Goal: Task Accomplishment & Management: Manage account settings

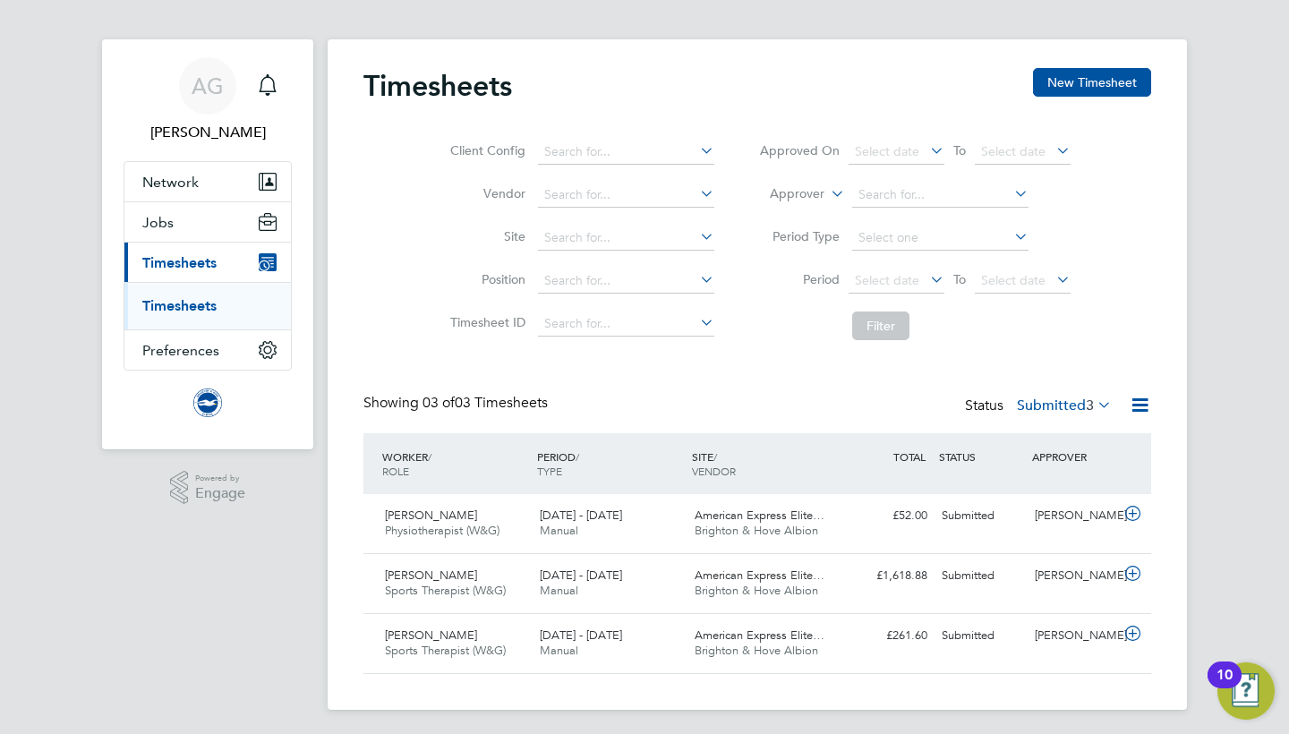
scroll to position [10, 0]
click at [615, 526] on div "1 - 31 Aug 2025 Manual" at bounding box center [609, 524] width 155 height 45
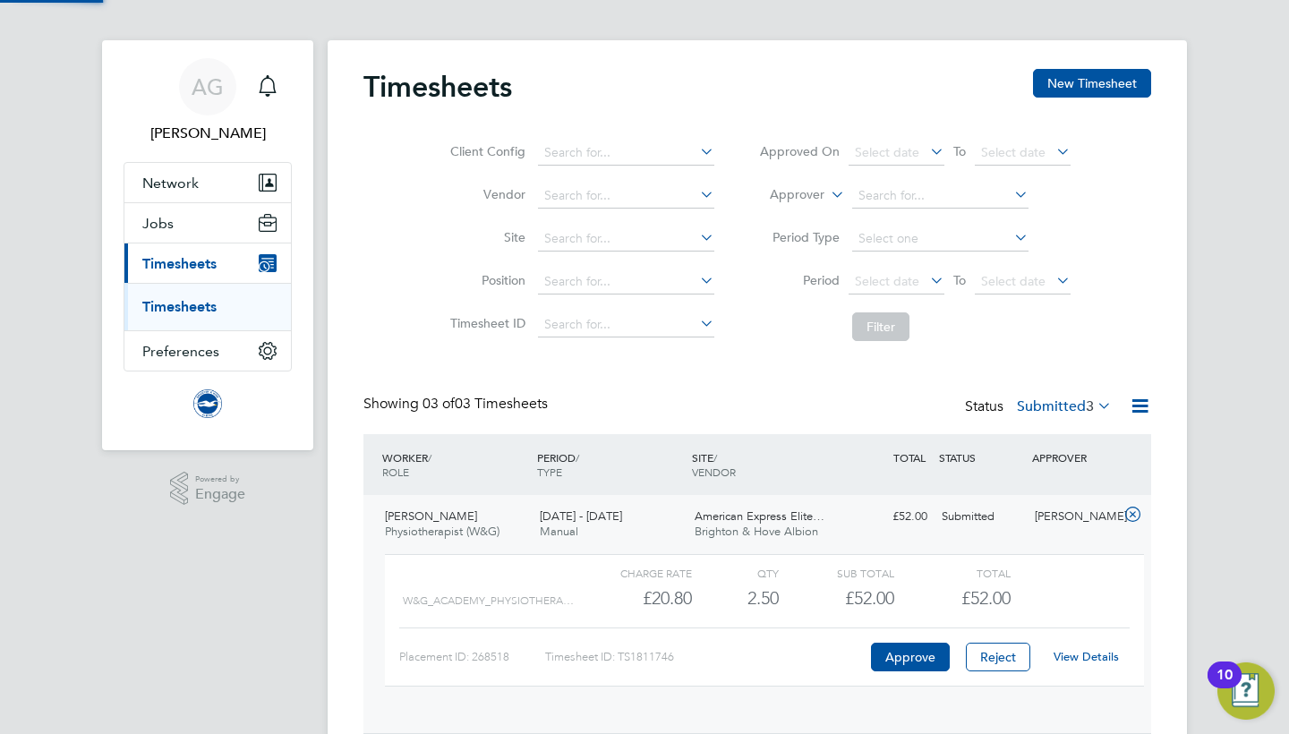
scroll to position [30, 175]
click at [1079, 655] on link "View Details" at bounding box center [1085, 656] width 65 height 15
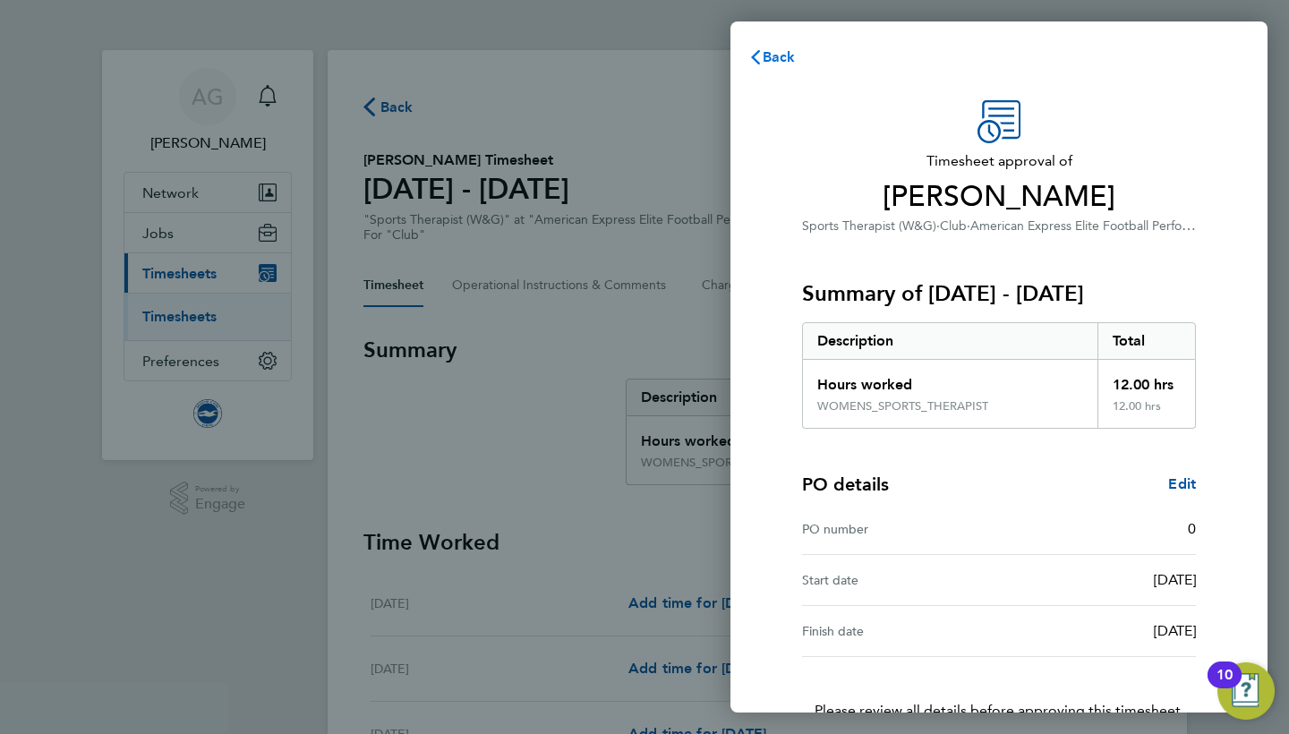
click at [777, 61] on span "Back" at bounding box center [778, 56] width 33 height 17
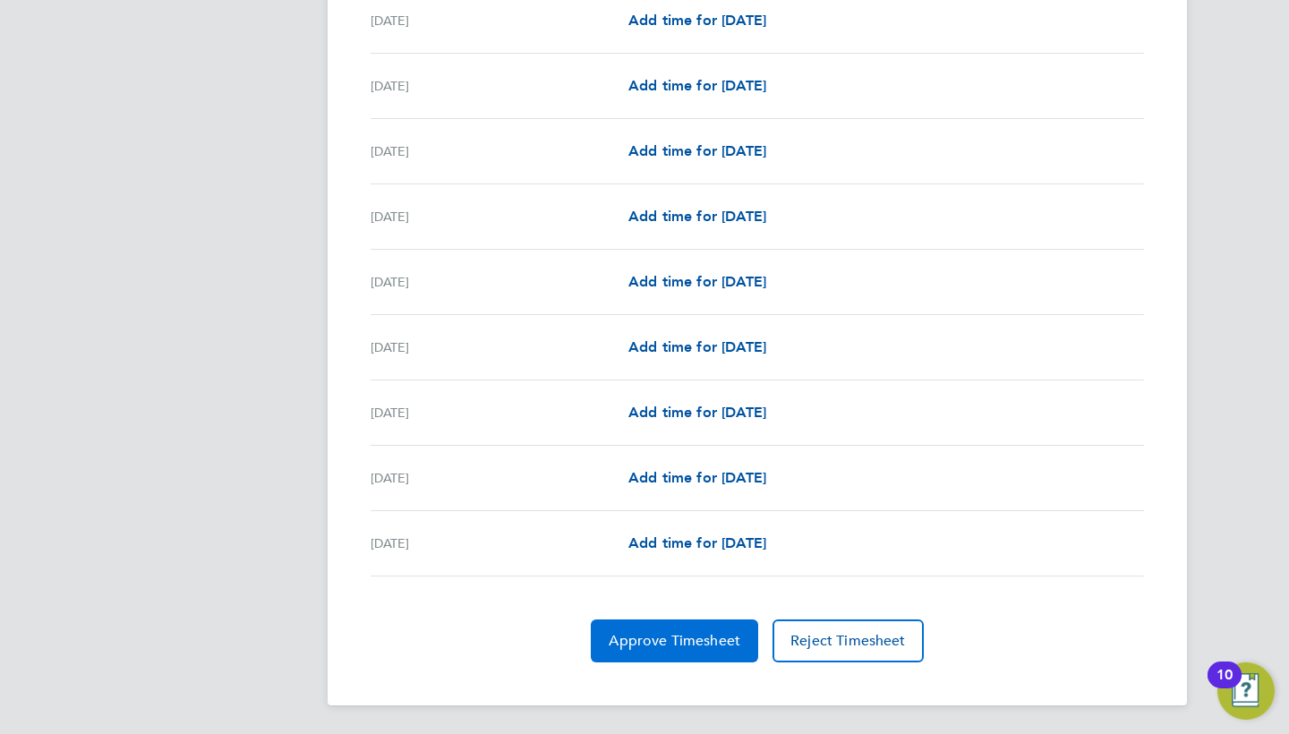
scroll to position [2083, 0]
click at [721, 628] on button "Approve Timesheet" at bounding box center [674, 641] width 167 height 43
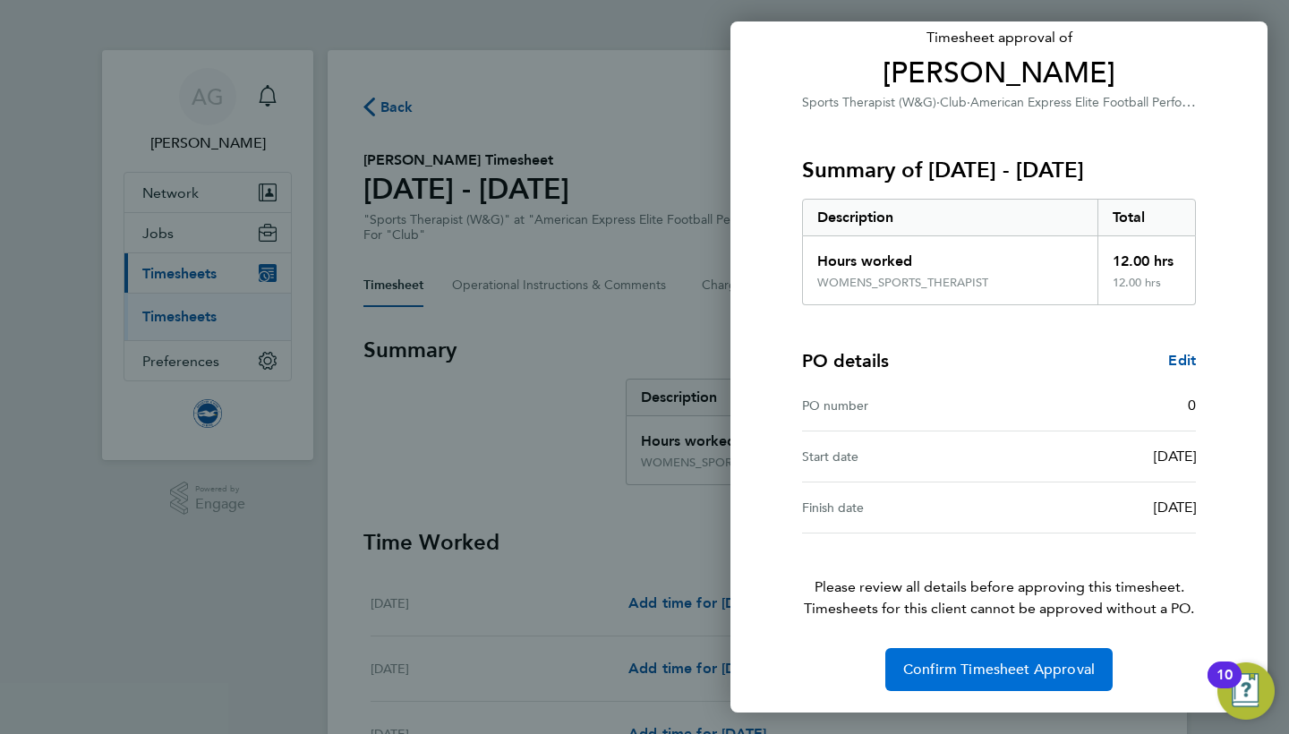
scroll to position [123, 0]
click at [1061, 669] on span "Confirm Timesheet Approval" at bounding box center [999, 669] width 192 height 18
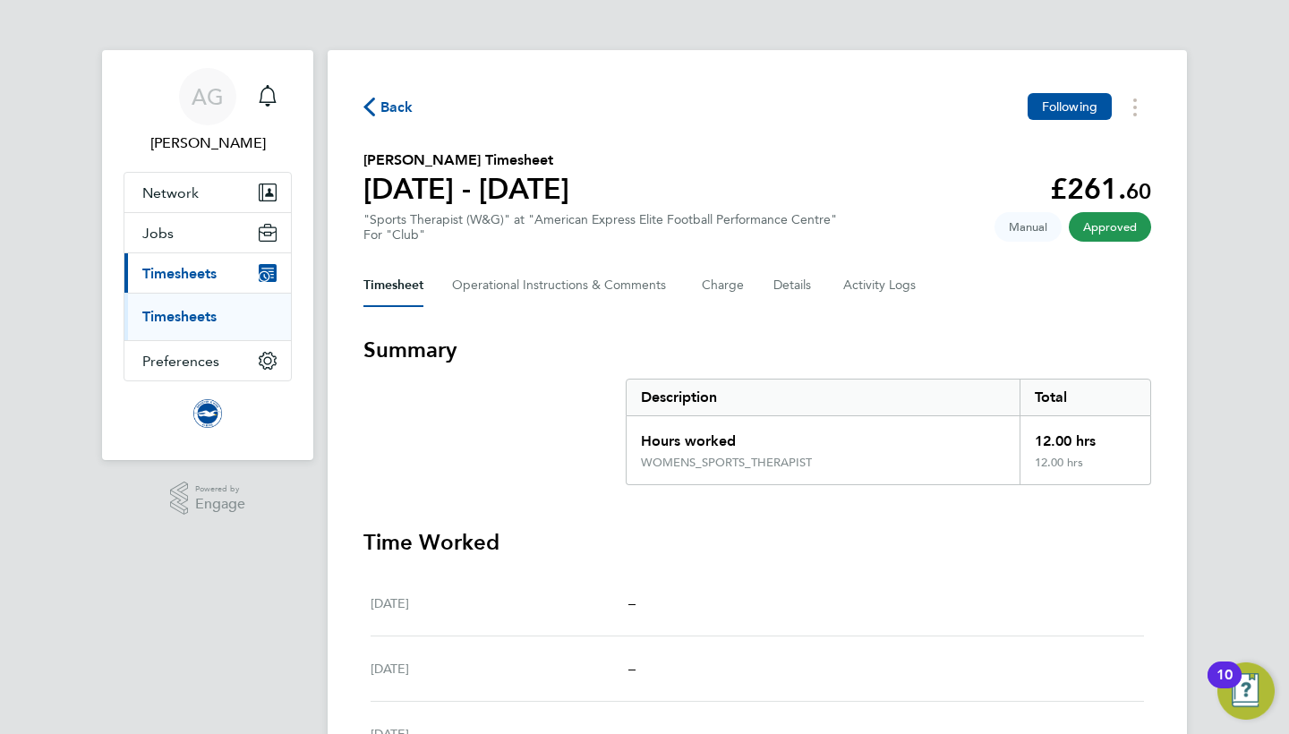
click at [390, 107] on span "Back" at bounding box center [396, 107] width 33 height 21
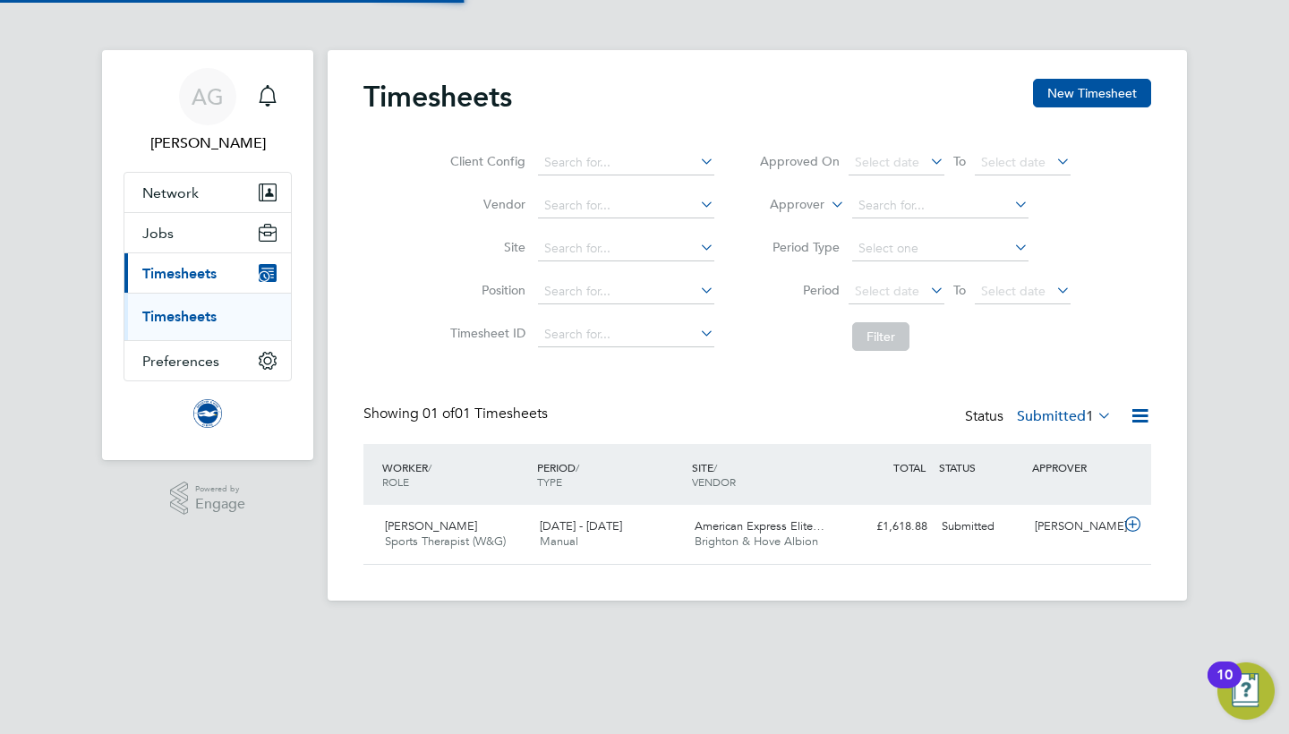
scroll to position [44, 156]
click at [746, 532] on span "American Express Elite…" at bounding box center [759, 525] width 130 height 15
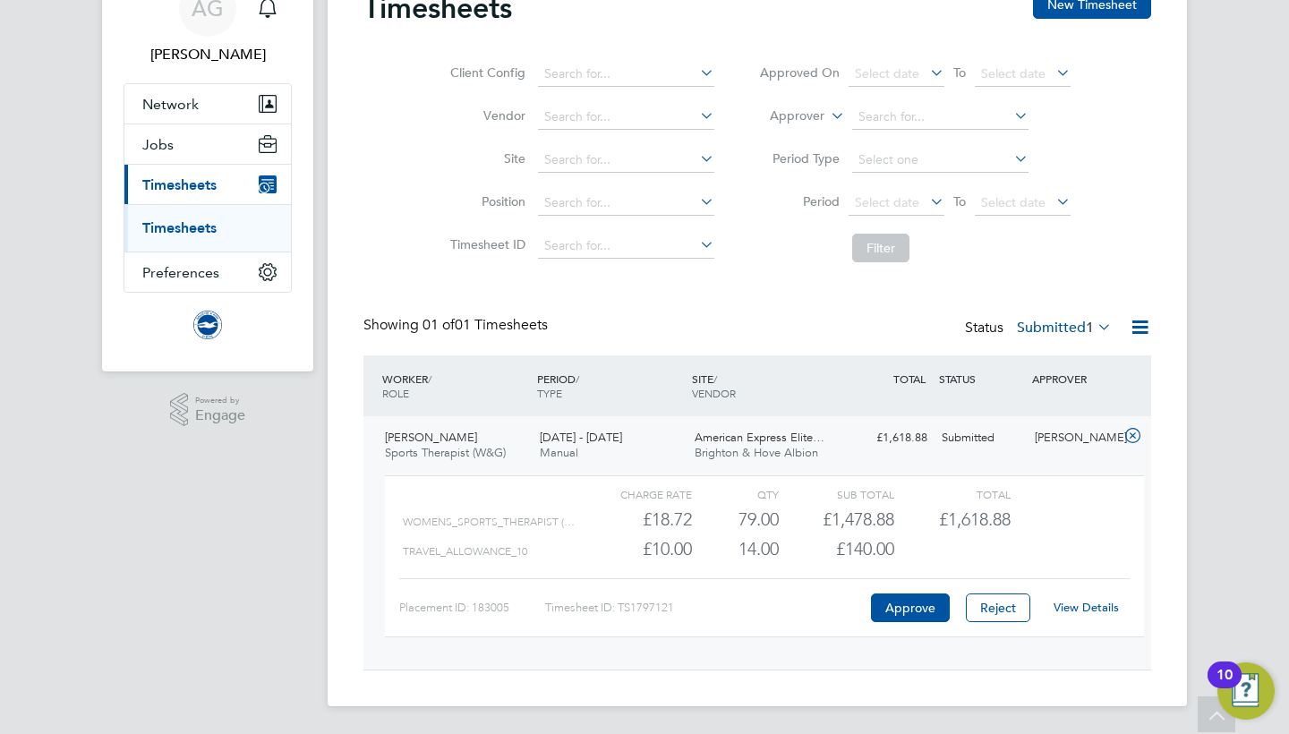
scroll to position [88, 0]
click at [1075, 601] on link "View Details" at bounding box center [1085, 607] width 65 height 15
